Goal: Transaction & Acquisition: Purchase product/service

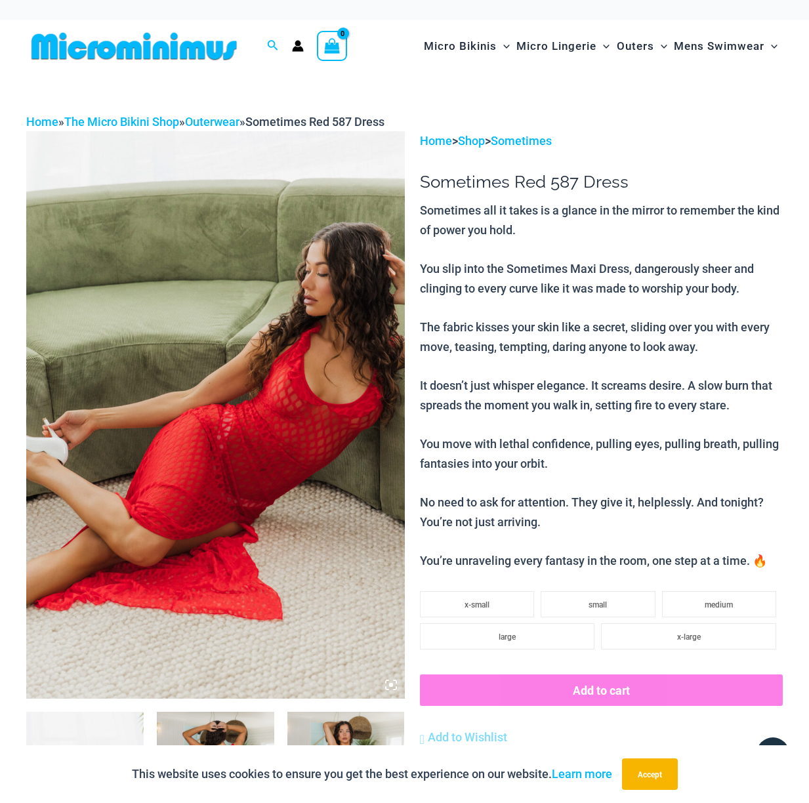
type input "**********"
click at [274, 381] on img at bounding box center [215, 415] width 379 height 568
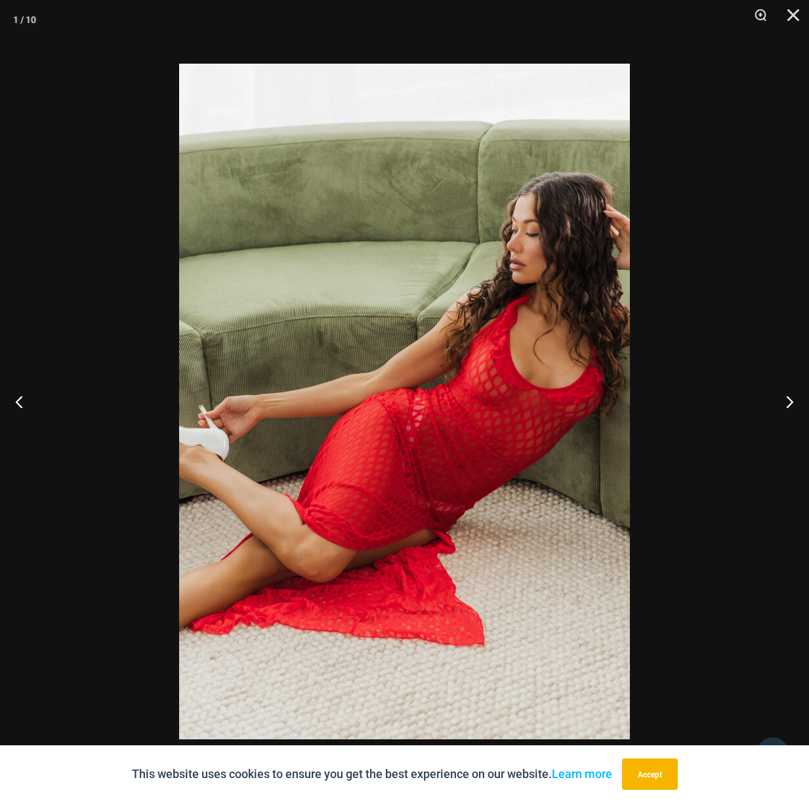
click at [274, 381] on img at bounding box center [404, 402] width 451 height 676
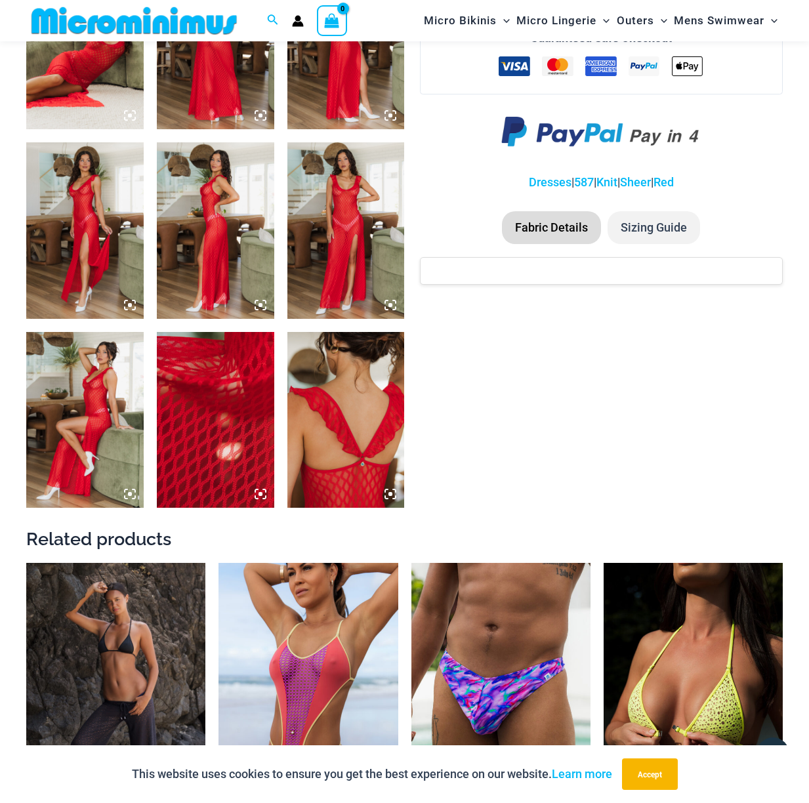
click at [190, 397] on img at bounding box center [215, 420] width 117 height 176
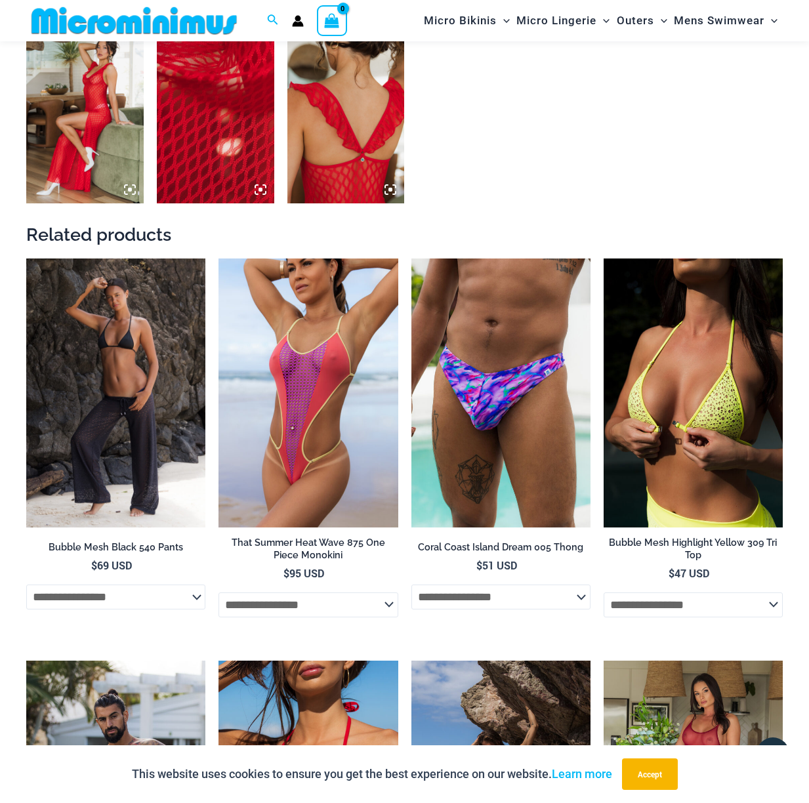
scroll to position [1052, 0]
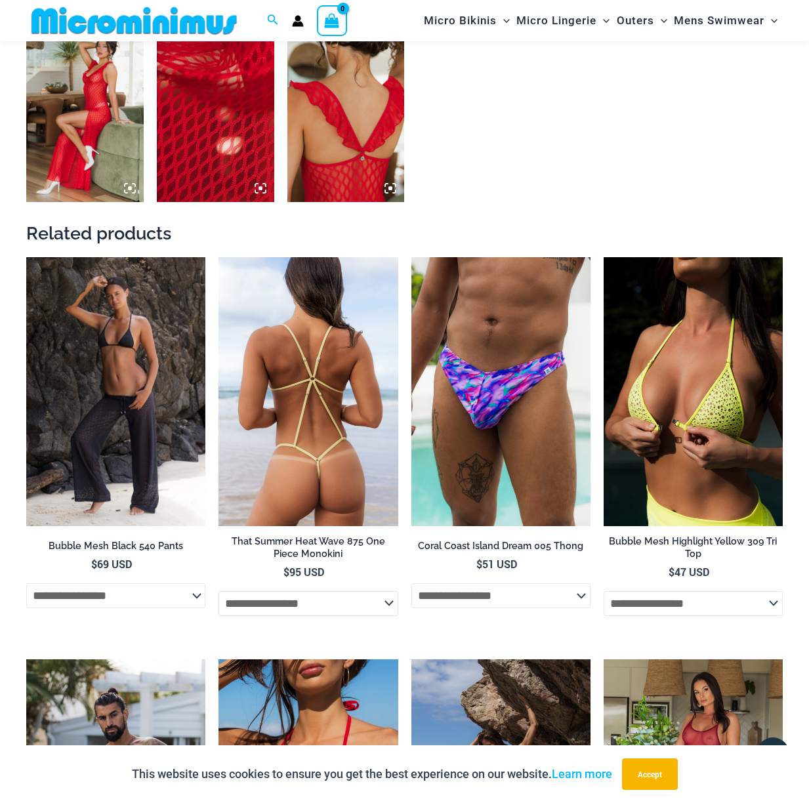
click at [291, 398] on img at bounding box center [307, 391] width 179 height 269
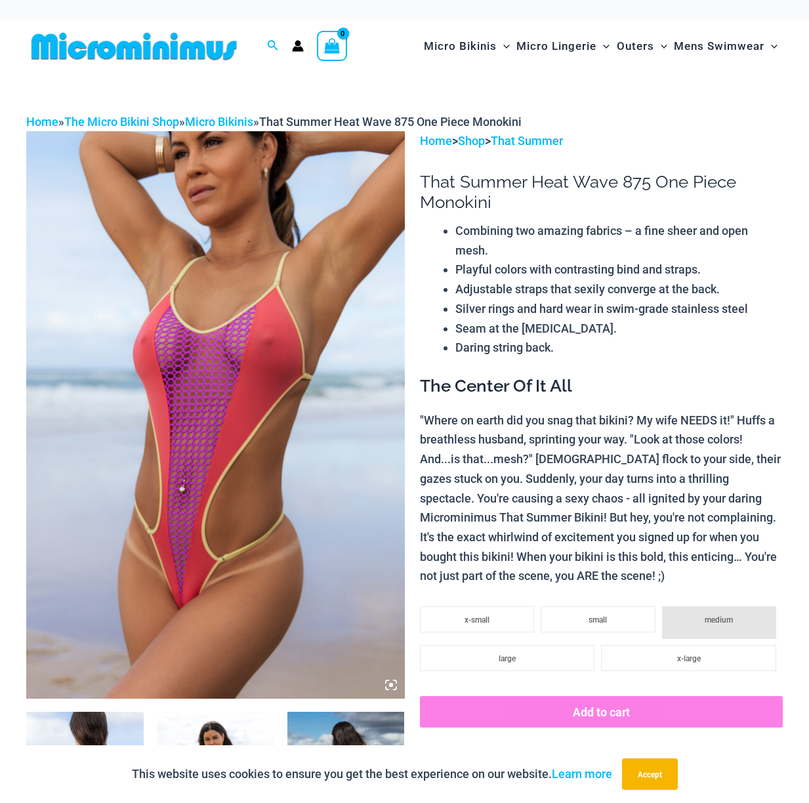
type input "**********"
click at [185, 495] on img at bounding box center [215, 415] width 379 height 568
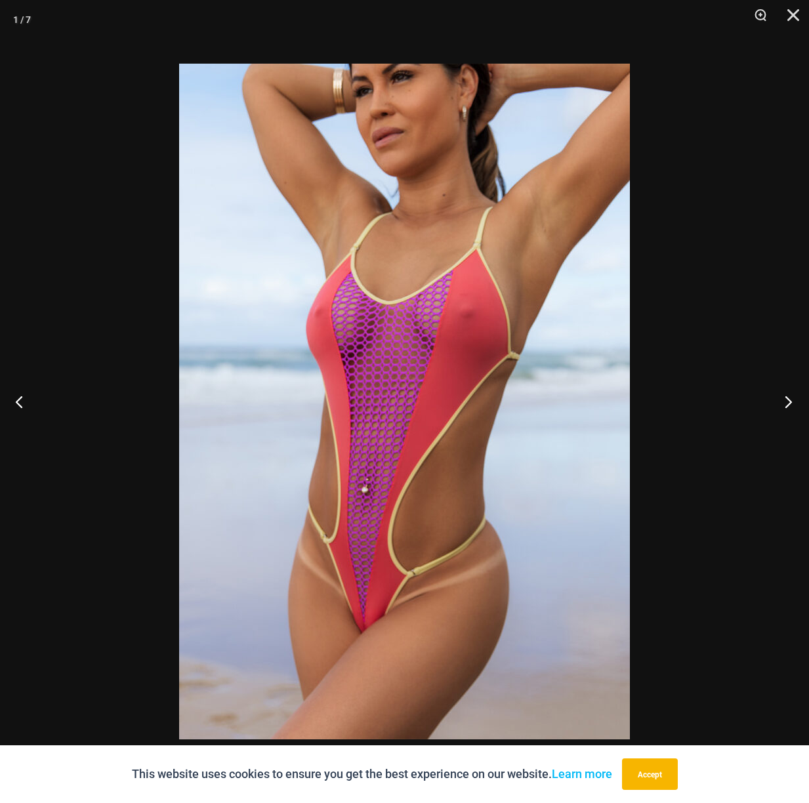
click at [781, 399] on button "Next" at bounding box center [784, 402] width 49 height 66
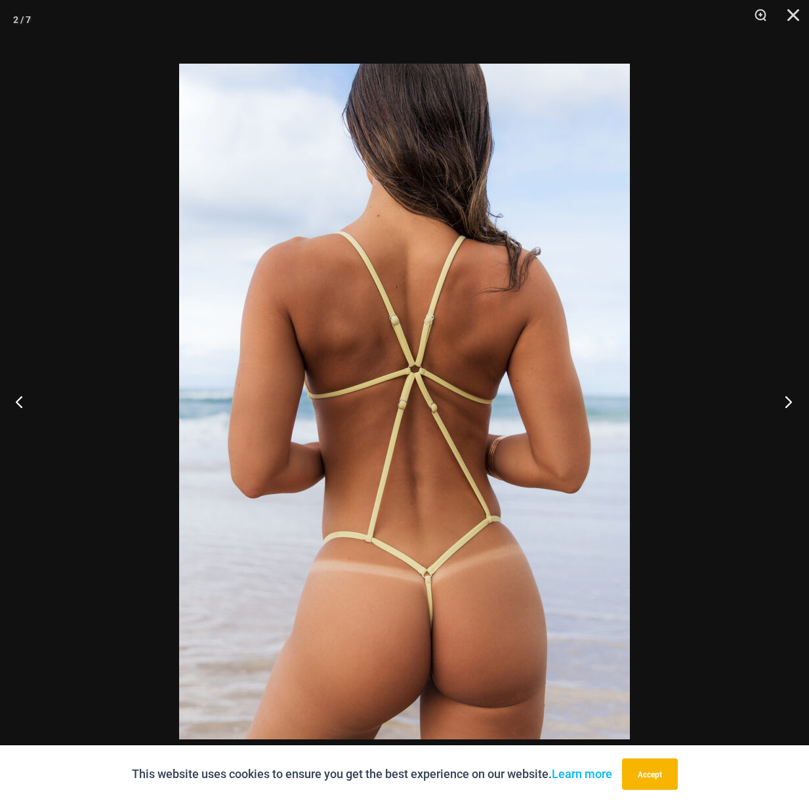
click at [781, 399] on button "Next" at bounding box center [784, 402] width 49 height 66
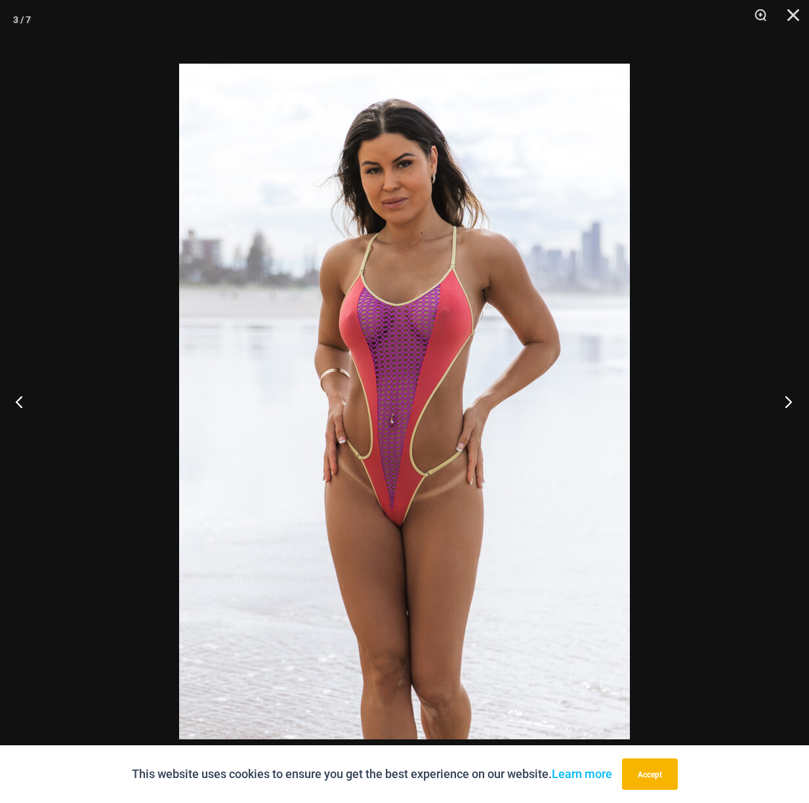
click at [781, 399] on button "Next" at bounding box center [784, 402] width 49 height 66
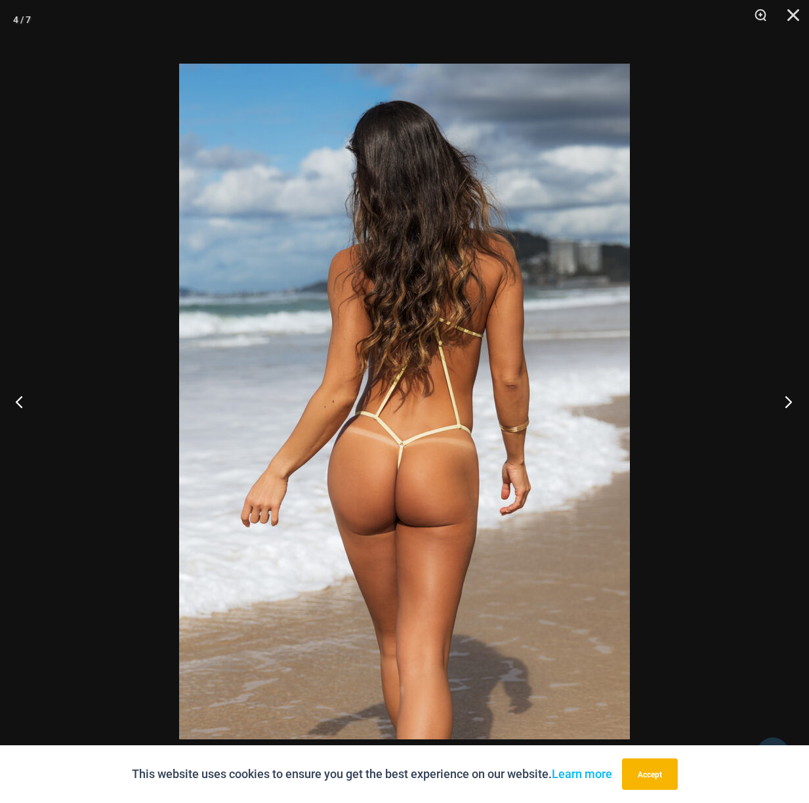
click at [781, 399] on button "Next" at bounding box center [784, 402] width 49 height 66
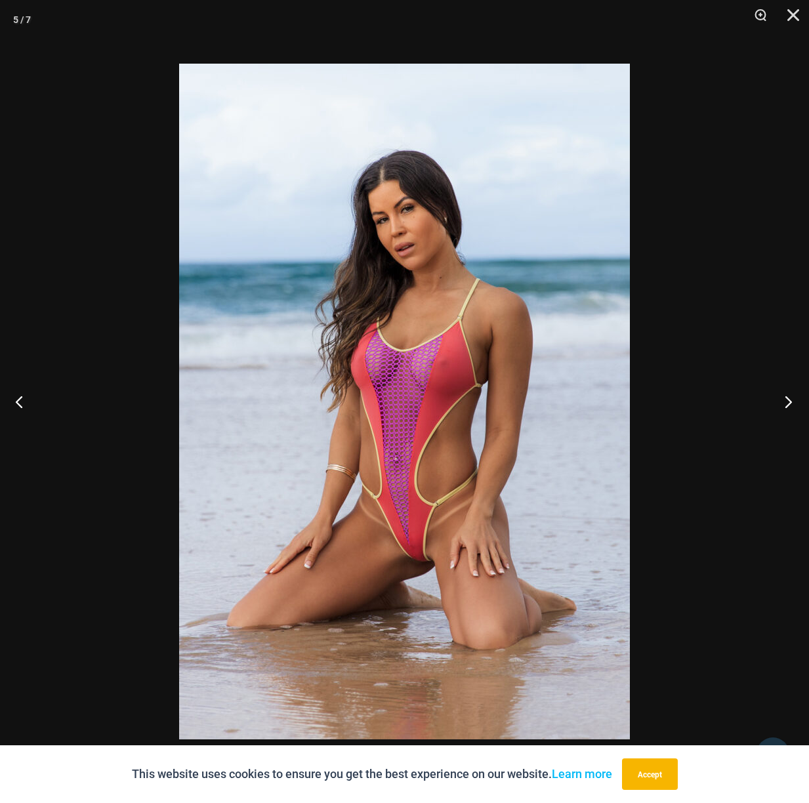
click at [781, 399] on button "Next" at bounding box center [784, 402] width 49 height 66
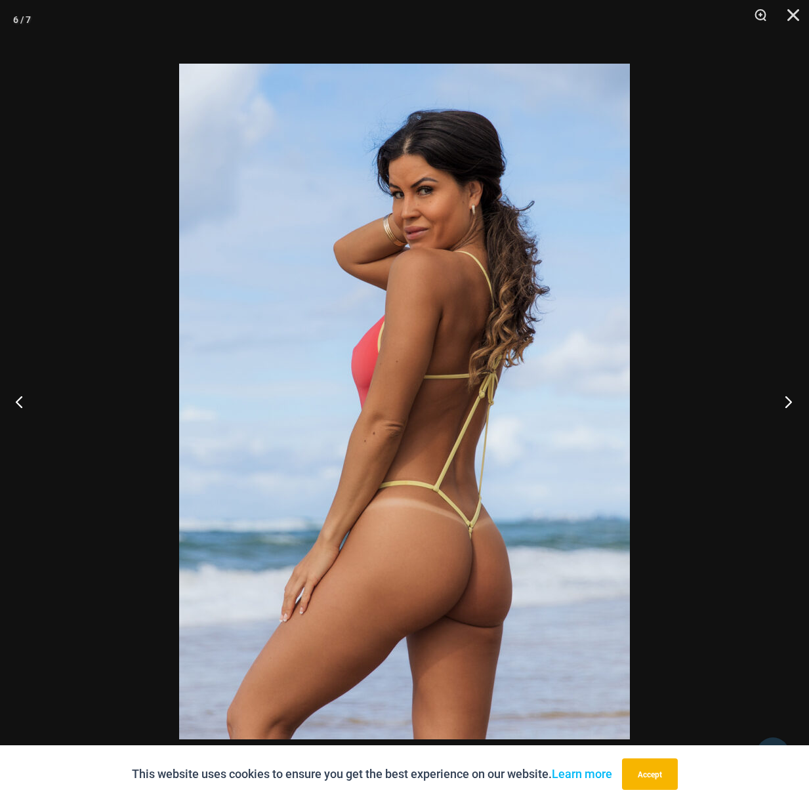
click at [781, 399] on button "Next" at bounding box center [784, 402] width 49 height 66
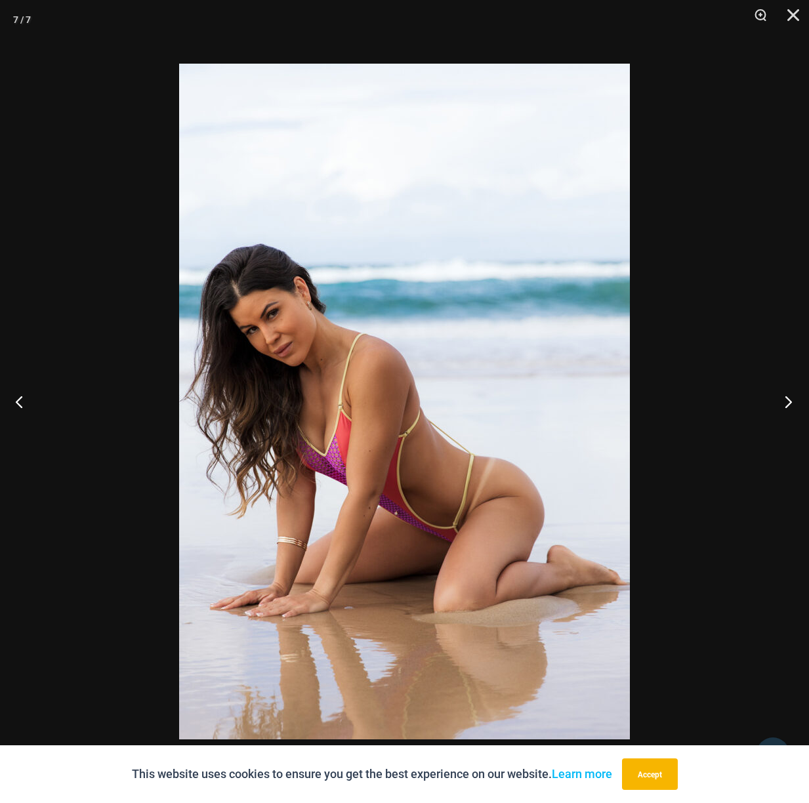
click at [781, 399] on button "Next" at bounding box center [784, 402] width 49 height 66
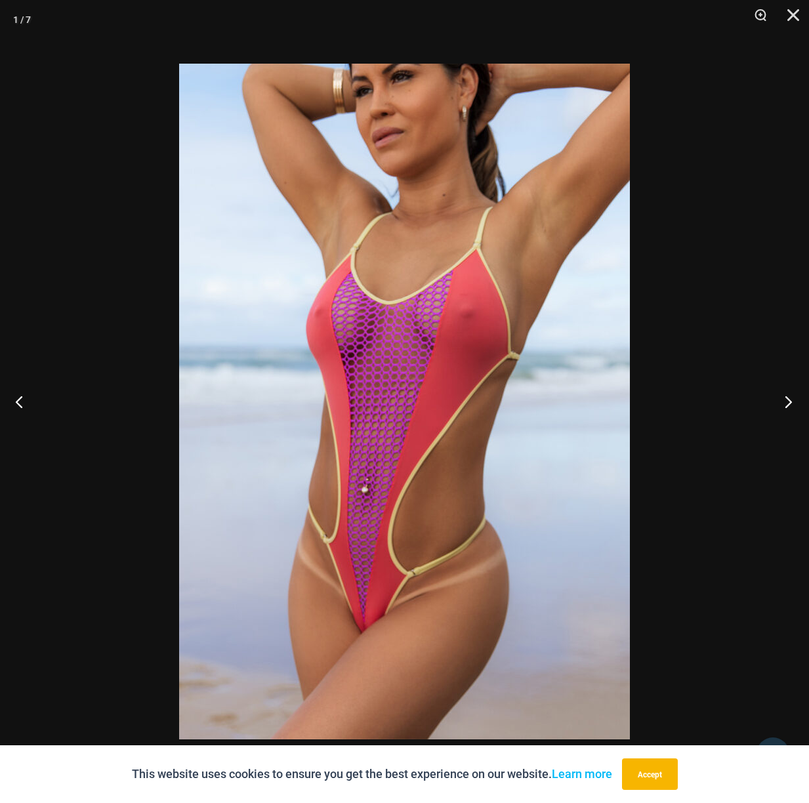
click at [781, 399] on button "Next" at bounding box center [784, 402] width 49 height 66
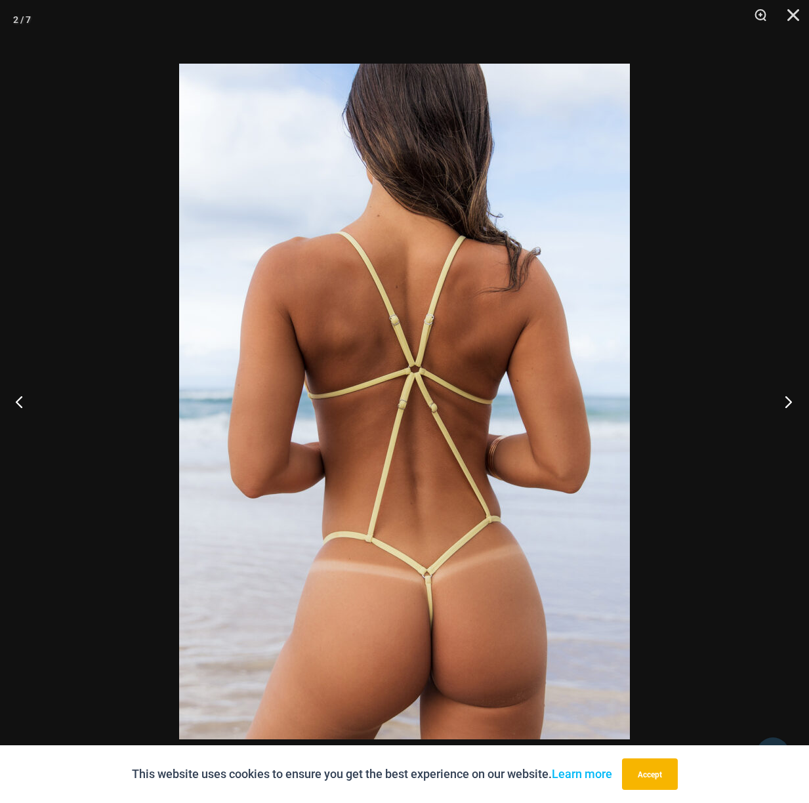
click at [781, 399] on button "Next" at bounding box center [784, 402] width 49 height 66
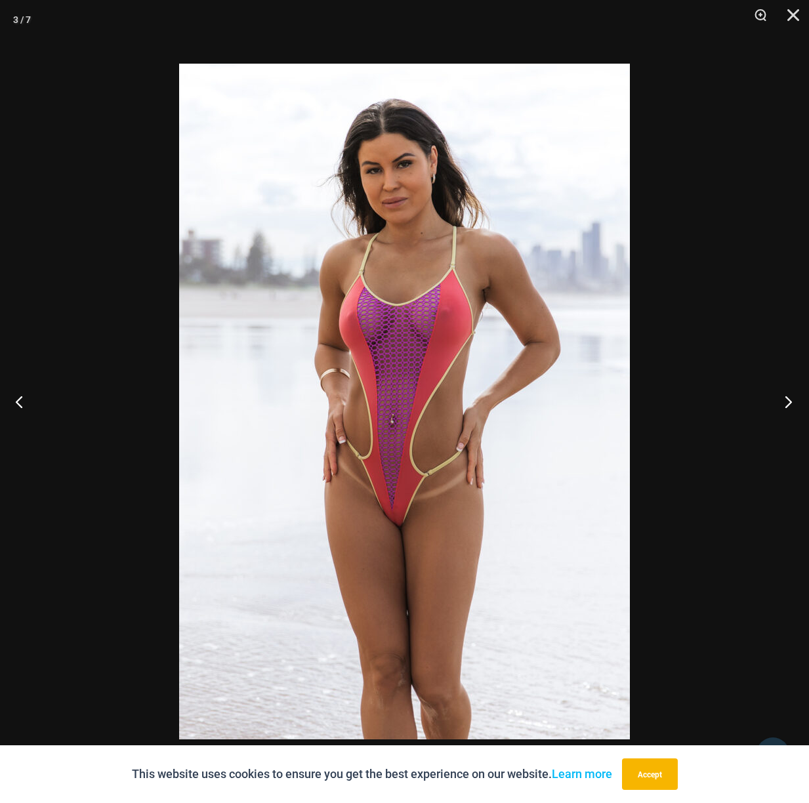
click at [781, 399] on button "Next" at bounding box center [784, 402] width 49 height 66
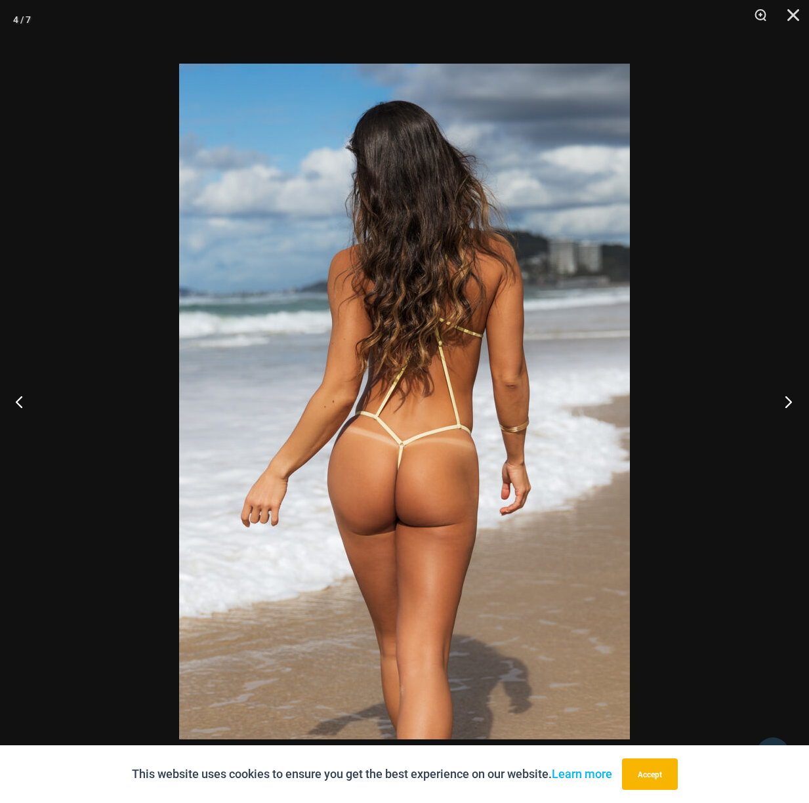
click at [781, 399] on button "Next" at bounding box center [784, 402] width 49 height 66
